Goal: Task Accomplishment & Management: Manage account settings

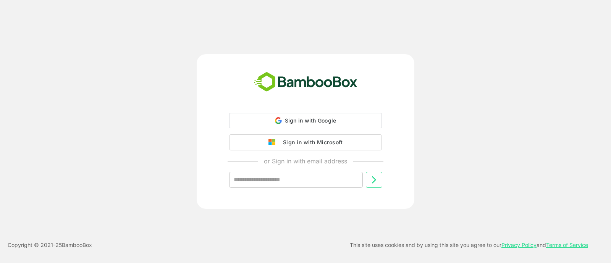
click at [321, 144] on div "Sign in with Microsoft" at bounding box center [310, 143] width 63 height 10
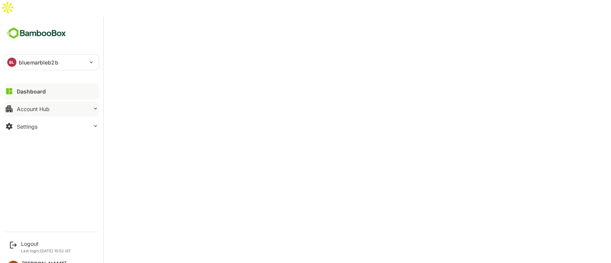
click at [30, 106] on div "Account Hub" at bounding box center [33, 109] width 33 height 6
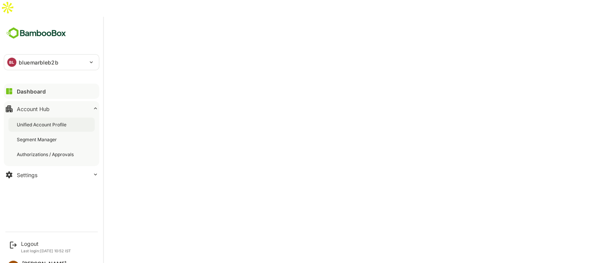
click at [34, 122] on div "Unified Account Profile" at bounding box center [42, 125] width 51 height 6
click at [32, 172] on div "Settings" at bounding box center [27, 175] width 21 height 6
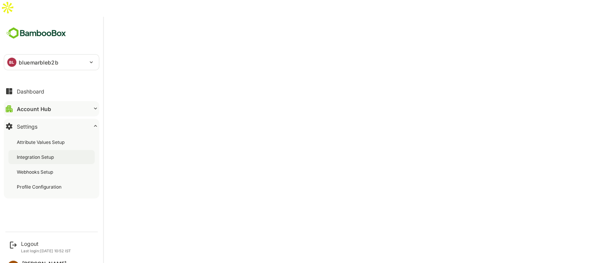
click at [49, 154] on div "Integration Setup" at bounding box center [36, 157] width 39 height 6
click at [47, 184] on div "Profile Configuration" at bounding box center [40, 187] width 46 height 6
